Goal: Task Accomplishment & Management: Manage account settings

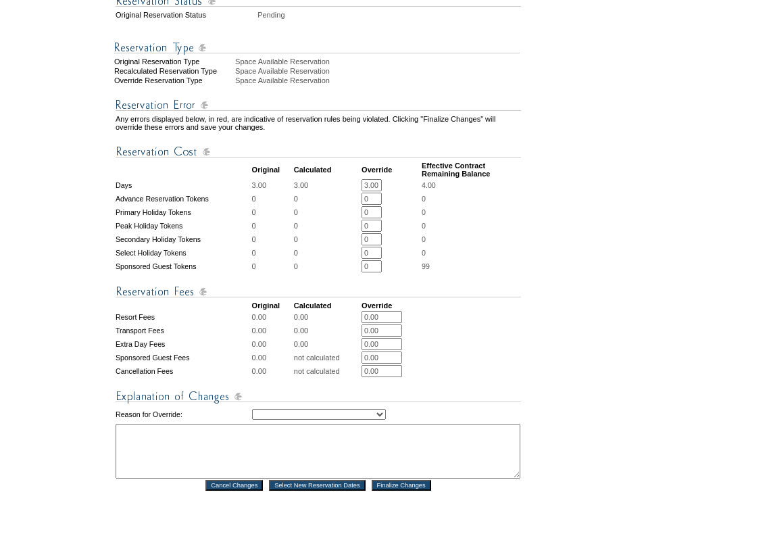
scroll to position [405, 0]
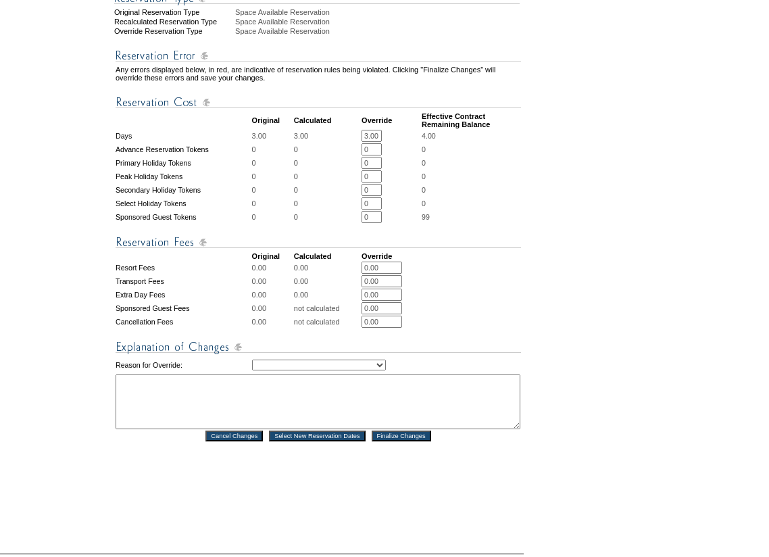
click at [386, 370] on select "Creating Continuous Stay Days Rebooked After Cancellation Editing Occupant Expe…" at bounding box center [319, 364] width 134 height 11
select select "1052"
click at [252, 370] on select "Creating Continuous Stay Days Rebooked After Cancellation Editing Occupant Expe…" at bounding box center [319, 364] width 134 height 11
click at [297, 414] on textarea at bounding box center [318, 401] width 405 height 55
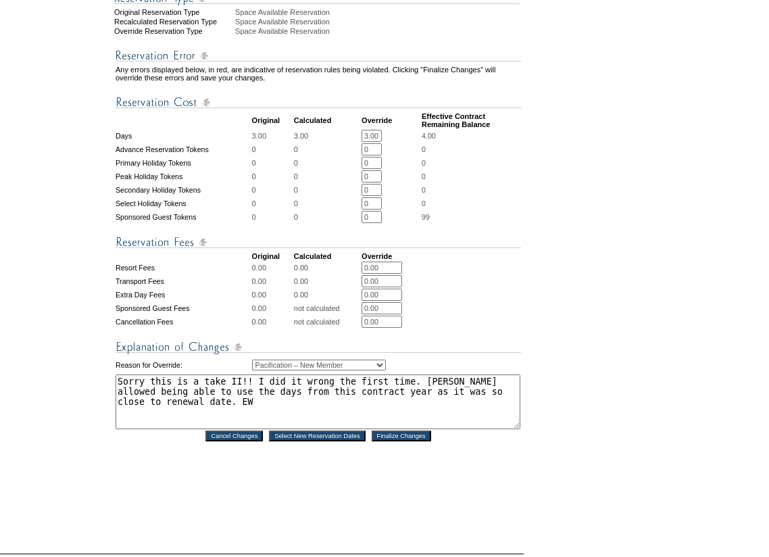
type textarea "Sorry this is a take II!! I did it wrong the first time. Pete allowed being abl…"
click at [395, 441] on input "Finalize Changes" at bounding box center [401, 435] width 59 height 11
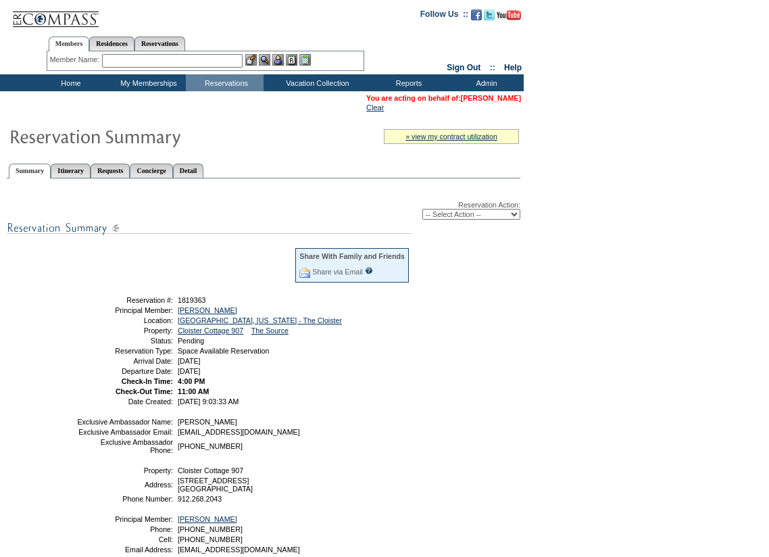
click at [493, 98] on link "[PERSON_NAME]" at bounding box center [491, 98] width 60 height 8
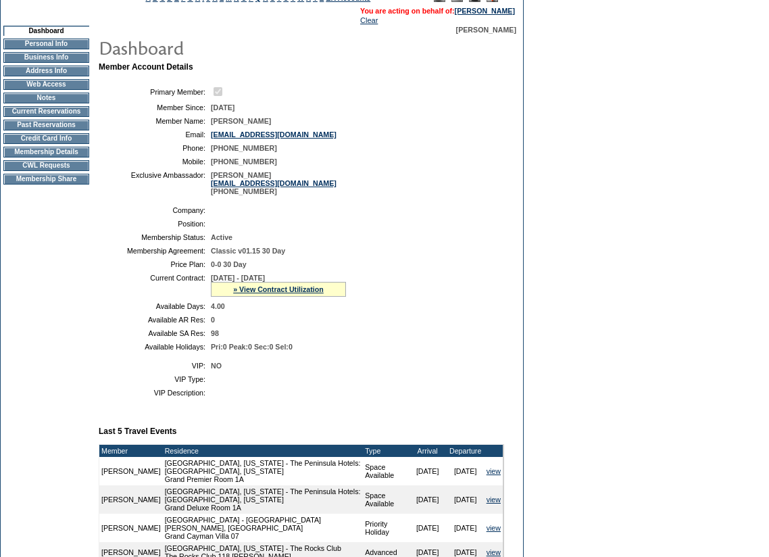
scroll to position [203, 0]
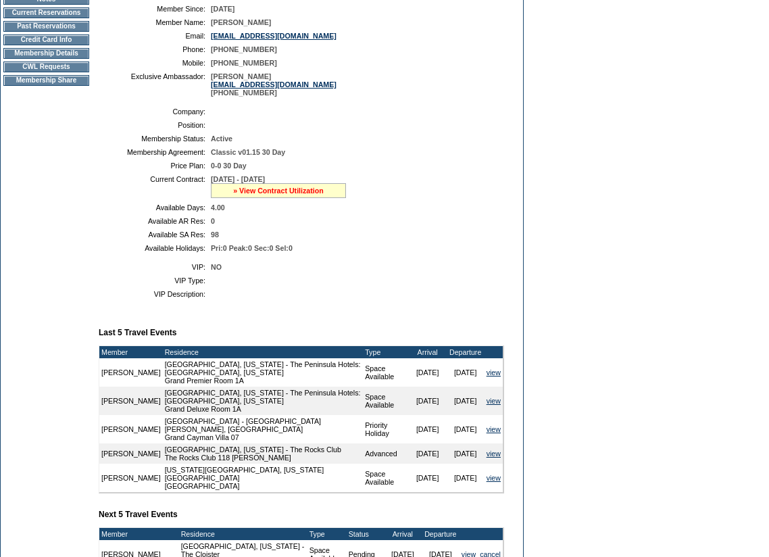
click at [324, 195] on link "» View Contract Utilization" at bounding box center [278, 190] width 91 height 8
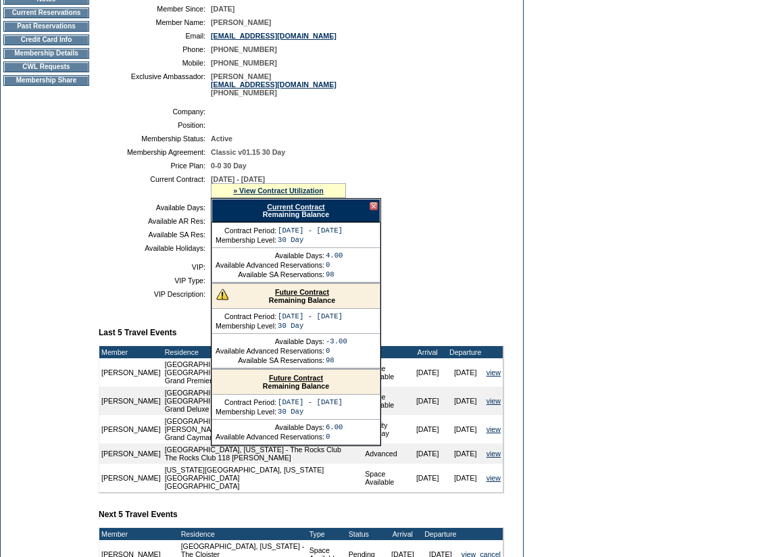
click at [323, 382] on link "Future Contract" at bounding box center [296, 378] width 54 height 8
click at [307, 211] on link "Current Contract" at bounding box center [295, 207] width 57 height 8
click at [314, 296] on link "Future Contract" at bounding box center [302, 292] width 54 height 8
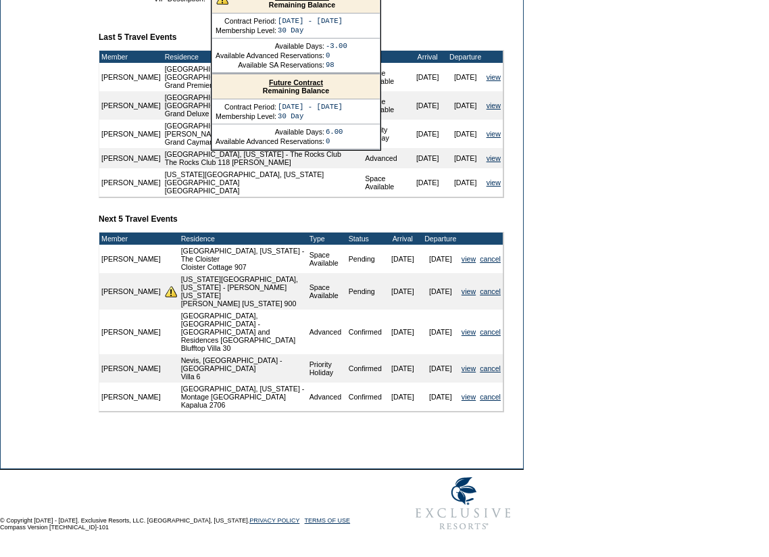
scroll to position [524, 0]
click at [492, 291] on link "cancel" at bounding box center [490, 291] width 21 height 8
